Goal: Transaction & Acquisition: Purchase product/service

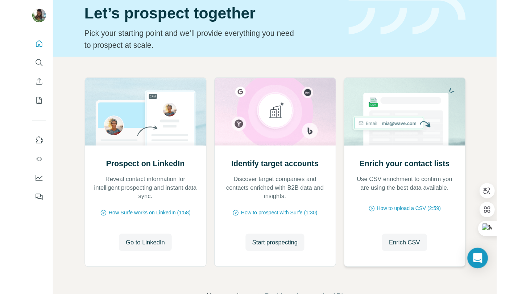
scroll to position [48, 0]
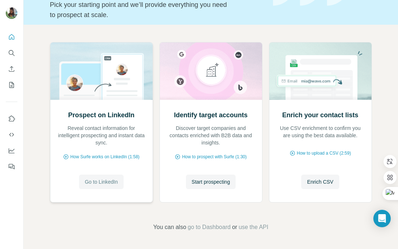
click at [101, 180] on span "Go to LinkedIn" at bounding box center [101, 181] width 33 height 7
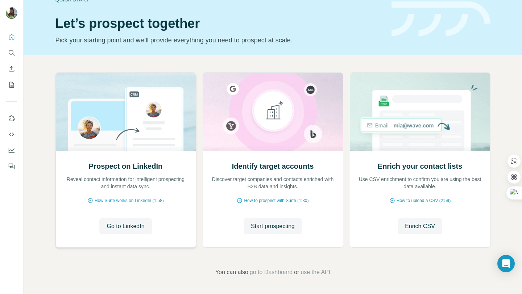
scroll to position [17, 0]
click at [398, 162] on icon at bounding box center [514, 161] width 7 height 7
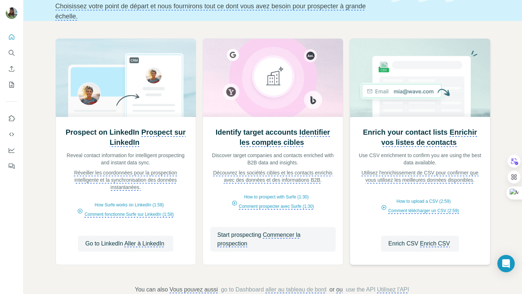
scroll to position [69, 0]
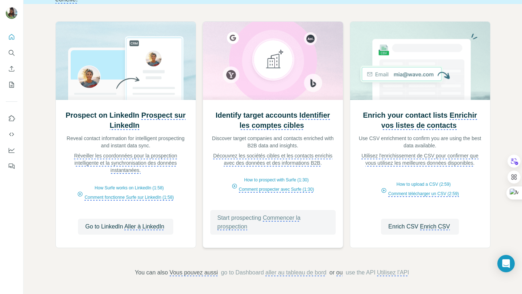
click at [272, 217] on monica-translate-translate "Commencer la prospection" at bounding box center [259, 223] width 83 height 16
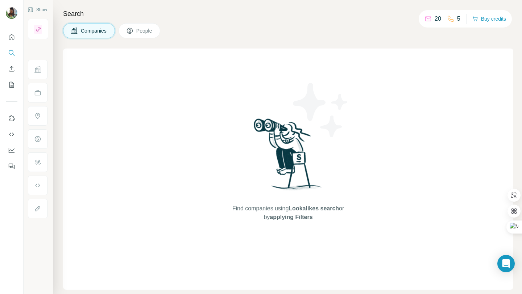
click at [314, 61] on div "Find companies using Lookalikes search or by applying Filters" at bounding box center [288, 170] width 131 height 242
click at [457, 22] on p "5" at bounding box center [458, 19] width 3 height 9
click at [431, 19] on div "20" at bounding box center [433, 19] width 17 height 9
click at [12, 38] on icon "Quick start" at bounding box center [11, 36] width 7 height 7
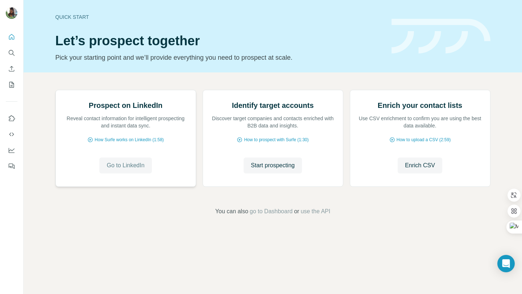
click at [125, 170] on span "Go to LinkedIn" at bounding box center [126, 165] width 38 height 9
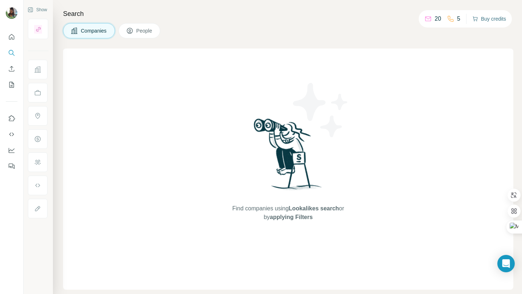
click at [490, 17] on button "Buy credits" at bounding box center [490, 19] width 34 height 10
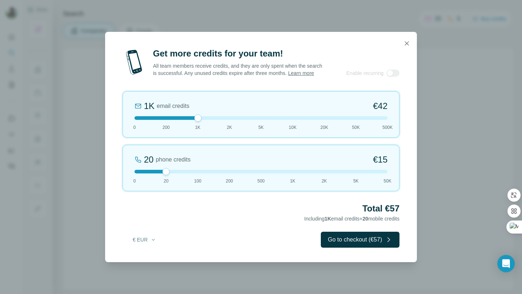
drag, startPoint x: 166, startPoint y: 122, endPoint x: 189, endPoint y: 120, distance: 23.0
click at [189, 120] on div at bounding box center [261, 118] width 253 height 4
click at [344, 244] on button "Go to checkout (€57)" at bounding box center [360, 240] width 79 height 16
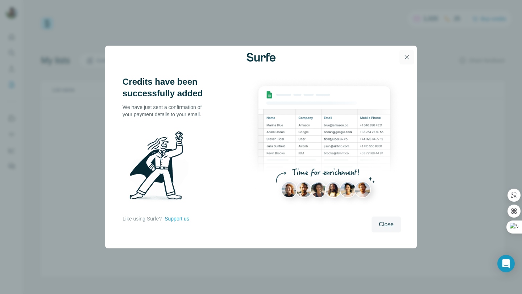
click at [406, 57] on icon "button" at bounding box center [407, 57] width 4 height 4
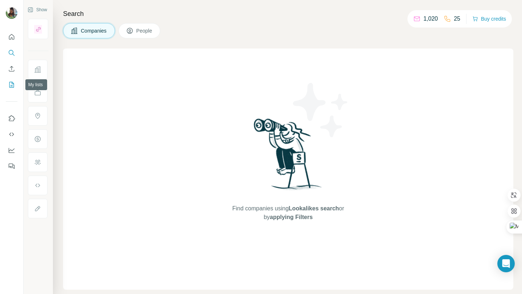
click at [12, 85] on icon "My lists" at bounding box center [13, 84] width 4 height 5
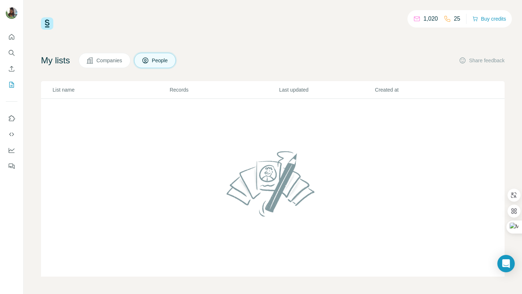
click at [116, 59] on span "Companies" at bounding box center [109, 60] width 26 height 7
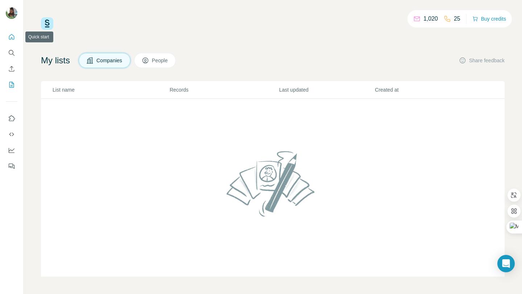
click at [13, 35] on icon "Quick start" at bounding box center [11, 36] width 7 height 7
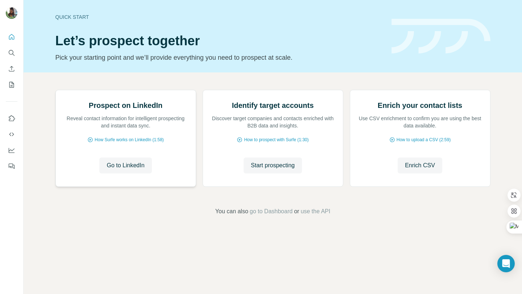
click at [127, 172] on div "Prospect on LinkedIn Reveal contact information for intelligent prospecting and…" at bounding box center [126, 138] width 140 height 96
click at [126, 174] on button "Go to LinkedIn" at bounding box center [125, 166] width 52 height 16
